Goal: Task Accomplishment & Management: Manage account settings

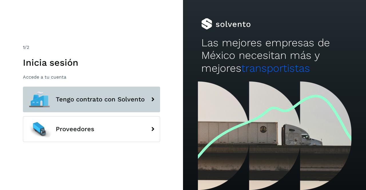
click at [94, 103] on button "Tengo contrato con Solvento" at bounding box center [91, 100] width 137 height 26
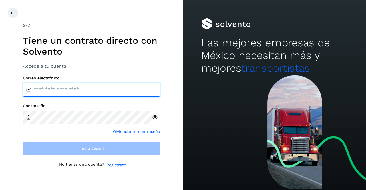
click at [74, 88] on input "email" at bounding box center [91, 90] width 137 height 14
type input "**********"
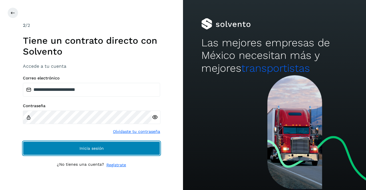
click at [80, 146] on span "Inicia sesión" at bounding box center [91, 148] width 24 height 4
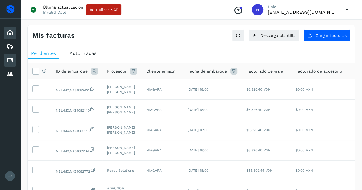
click at [8, 32] on icon at bounding box center [10, 32] width 7 height 7
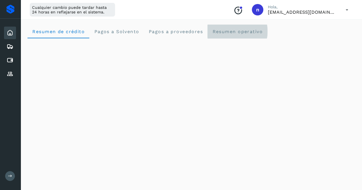
click at [226, 31] on span "Resumen operativo" at bounding box center [237, 31] width 51 height 5
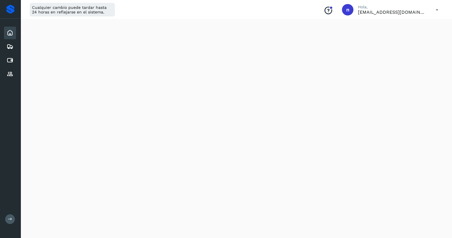
scroll to position [636, 0]
